Goal: Find specific page/section: Find specific page/section

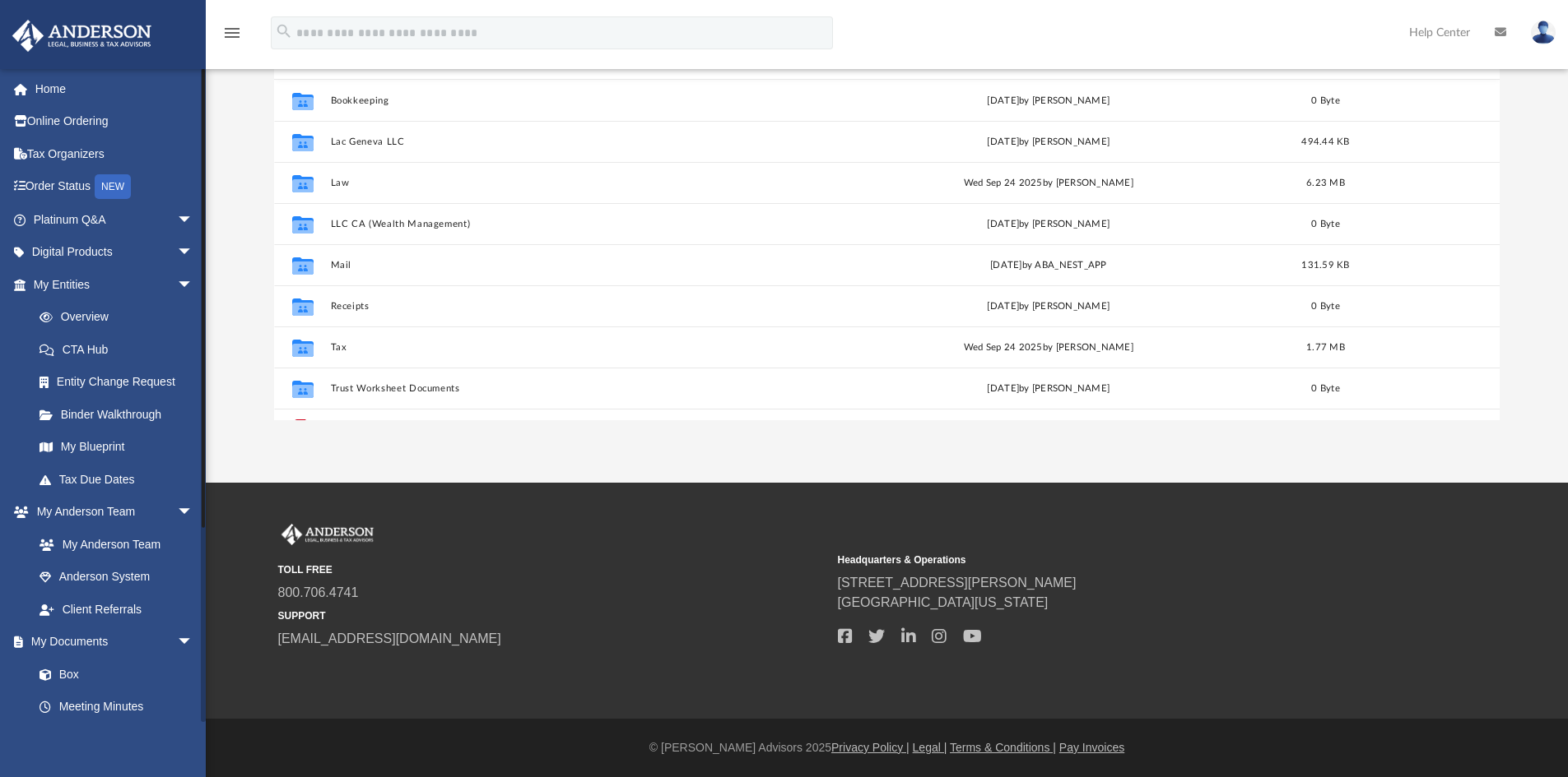
scroll to position [265, 0]
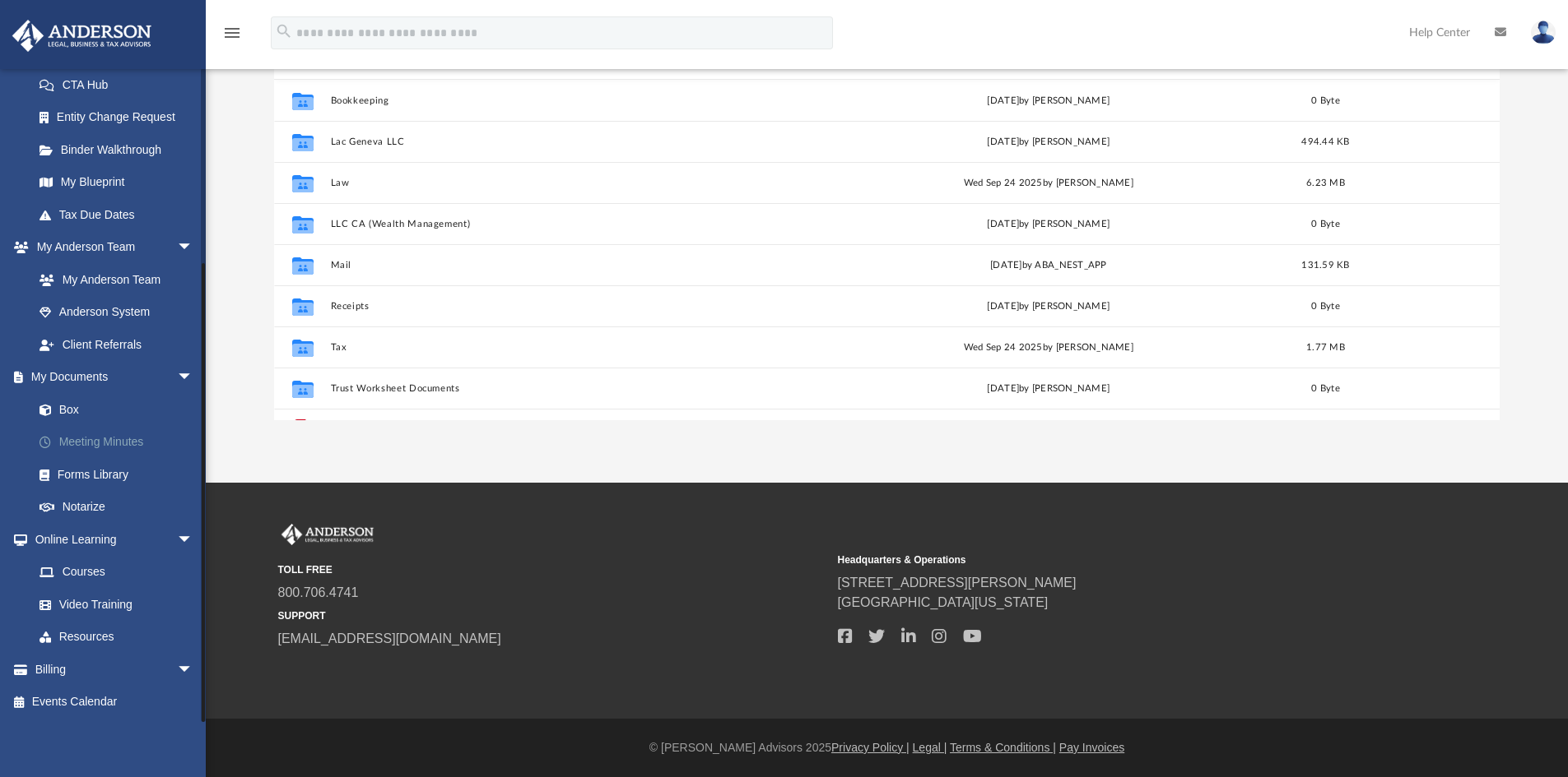
click at [114, 440] on link "Meeting Minutes" at bounding box center [120, 442] width 195 height 33
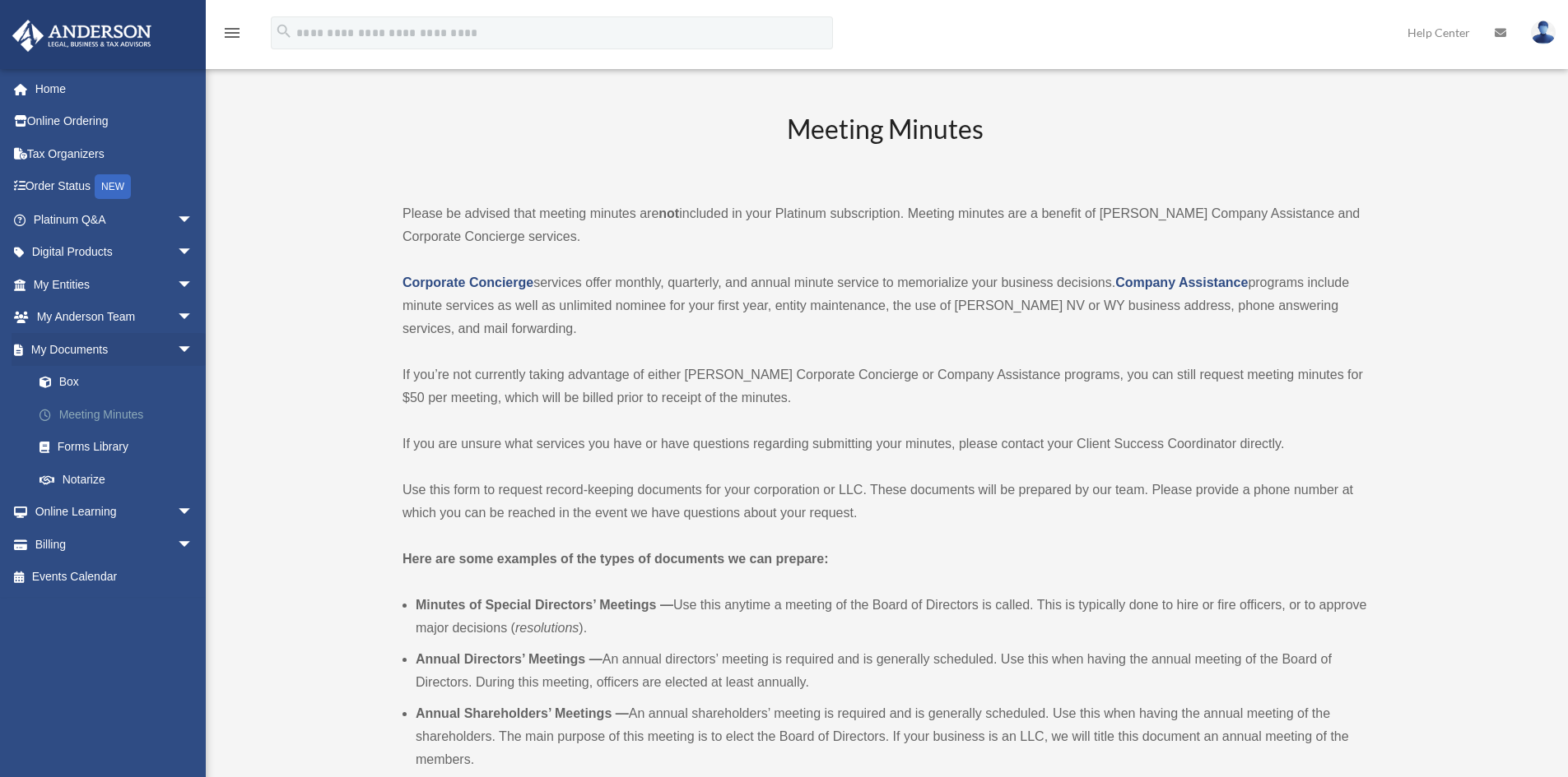
click at [96, 416] on link "Meeting Minutes" at bounding box center [120, 414] width 195 height 33
click at [65, 380] on link "Box" at bounding box center [120, 382] width 195 height 33
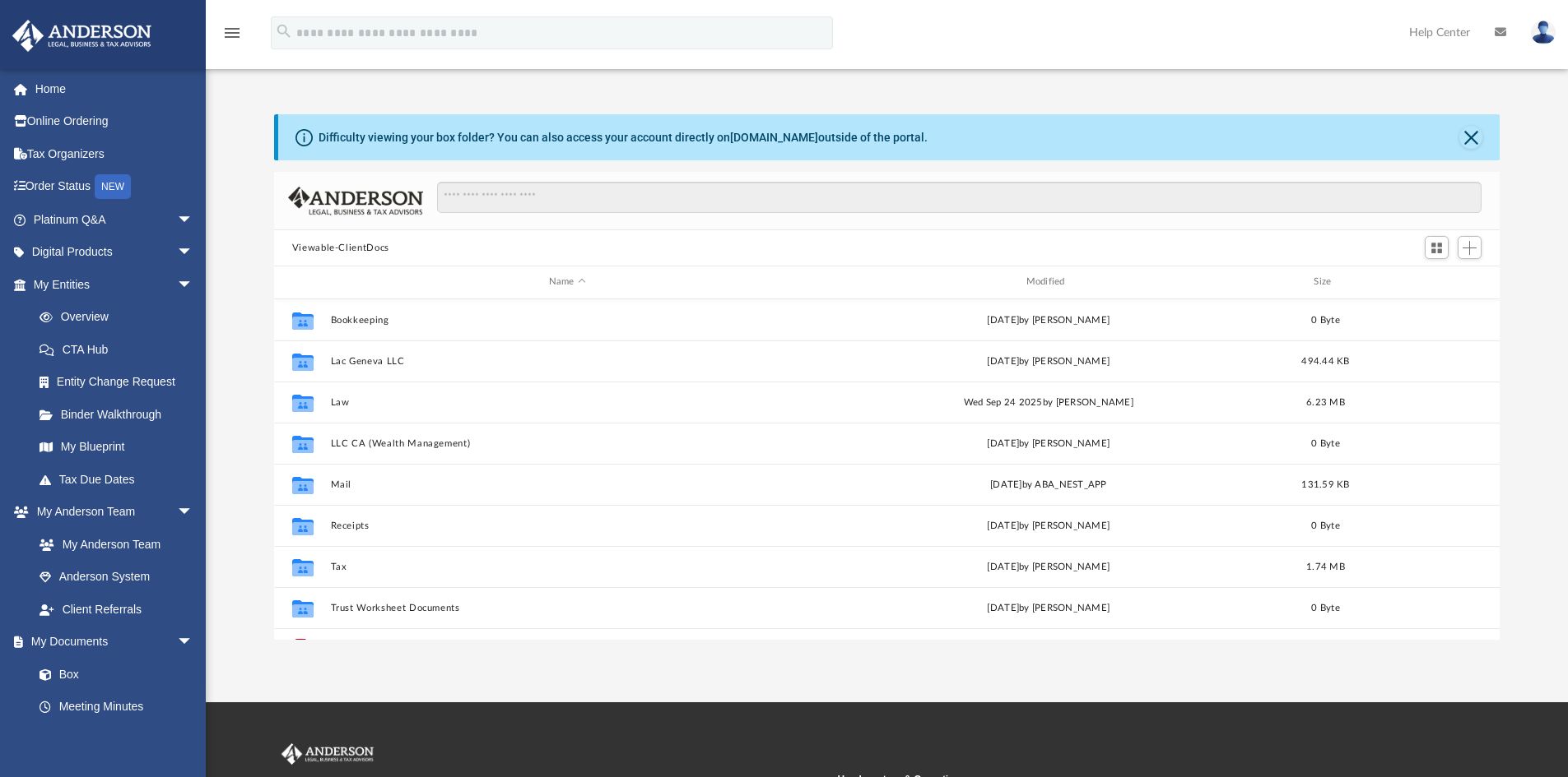
scroll to position [362, 1213]
click at [57, 89] on link "Home" at bounding box center [114, 89] width 207 height 33
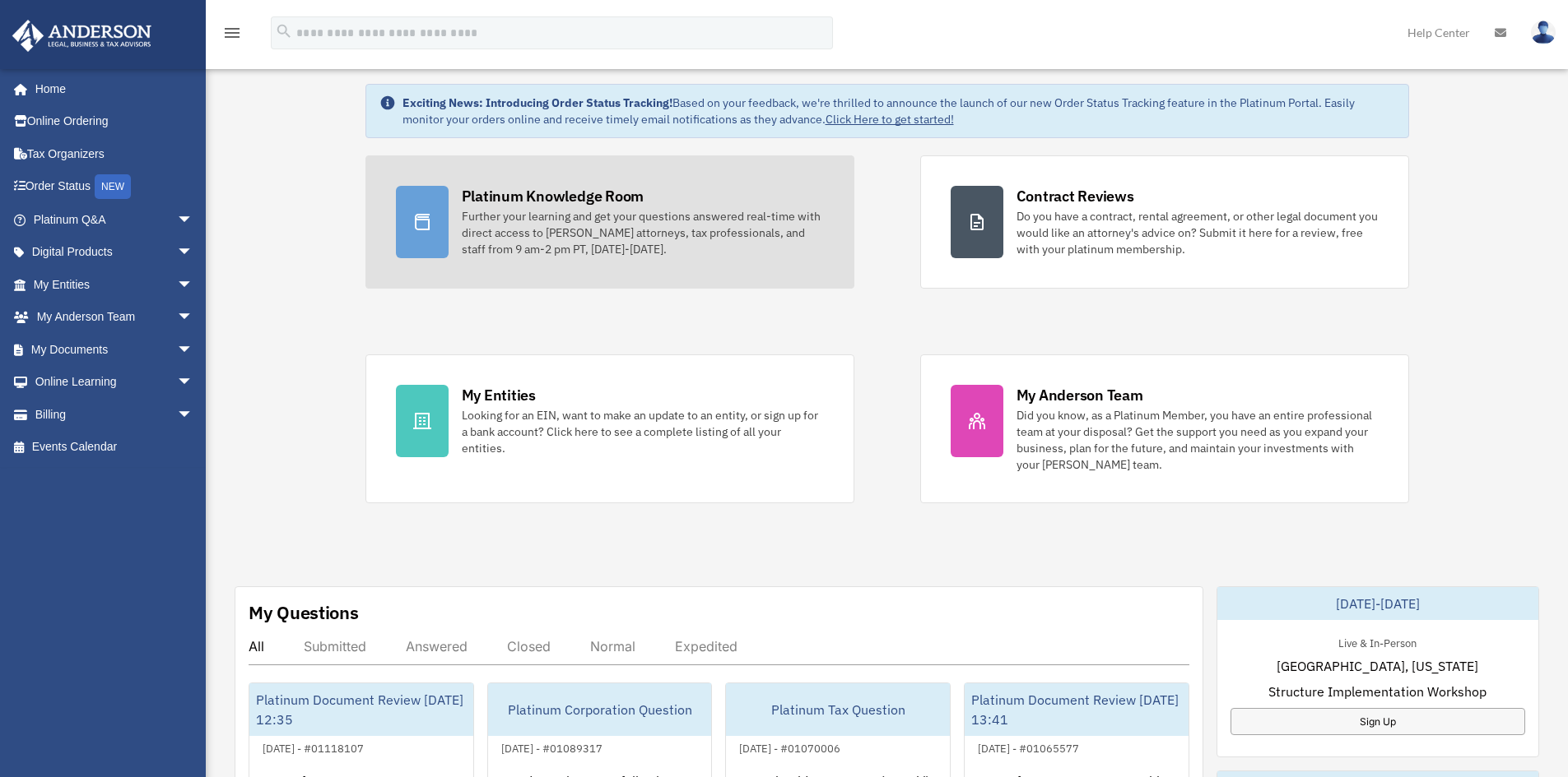
scroll to position [411, 0]
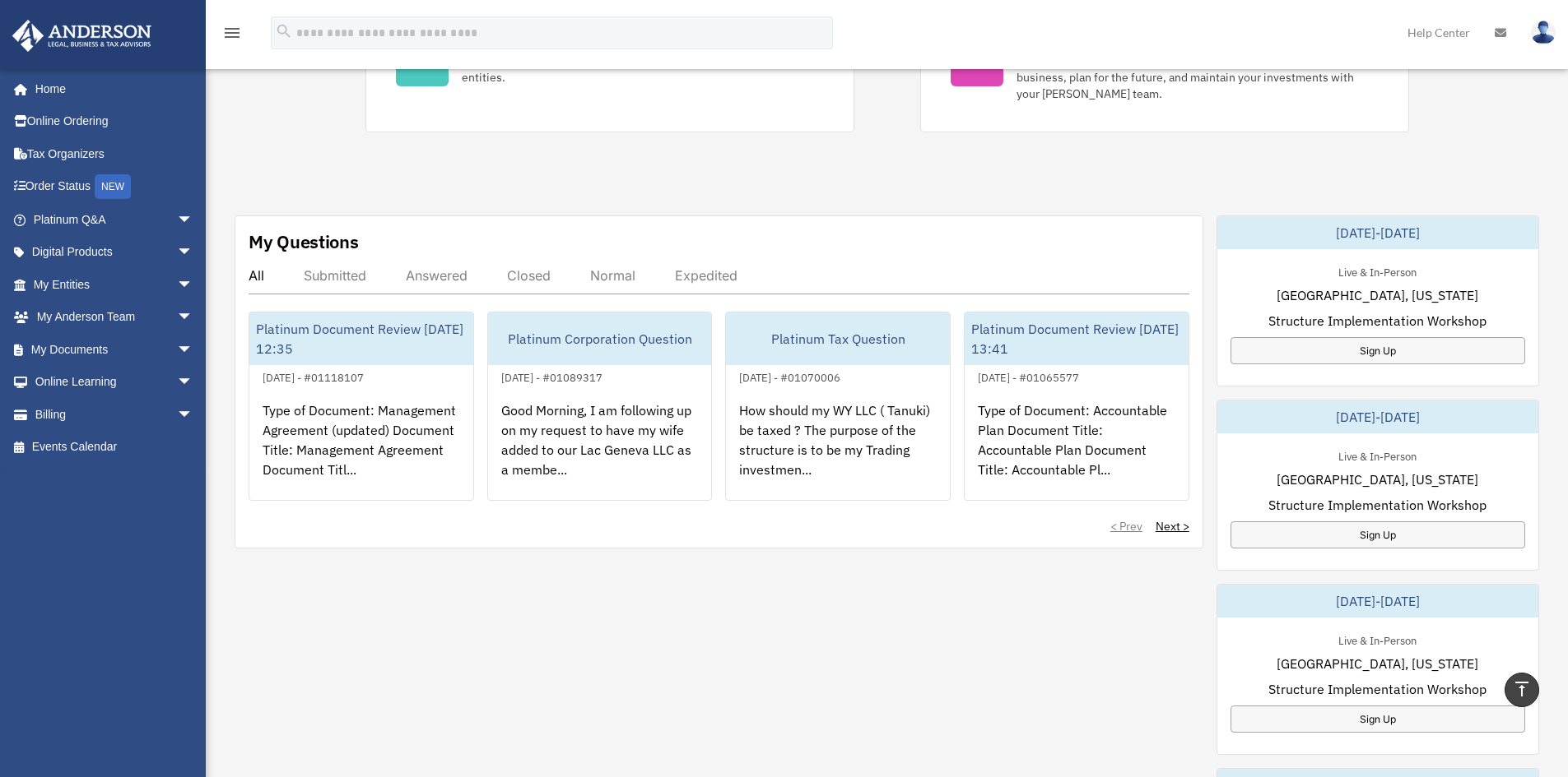
click at [314, 276] on div "Submitted" at bounding box center [335, 275] width 62 height 16
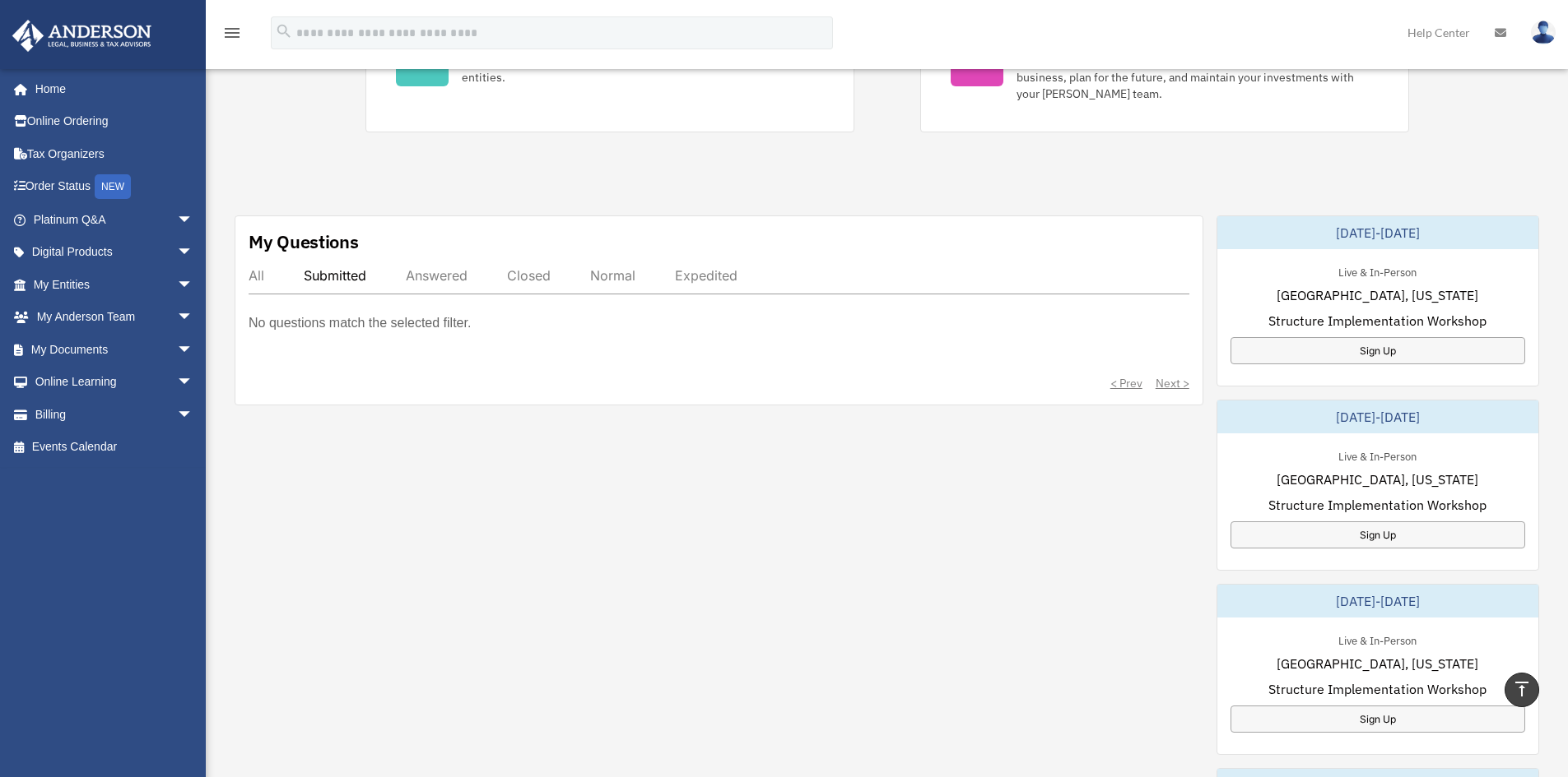
click at [314, 276] on div "Submitted" at bounding box center [335, 275] width 62 height 16
click at [265, 277] on div "All Submitted Answered Closed Normal Expedited" at bounding box center [718, 281] width 941 height 27
click at [254, 279] on div "All" at bounding box center [256, 275] width 16 height 16
